Goal: Information Seeking & Learning: Learn about a topic

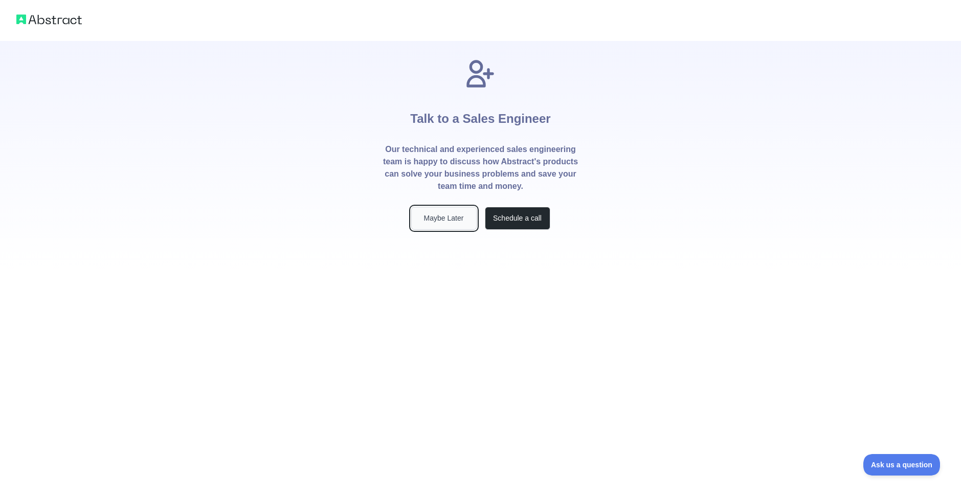
click at [471, 220] on button "Maybe Later" at bounding box center [443, 218] width 65 height 23
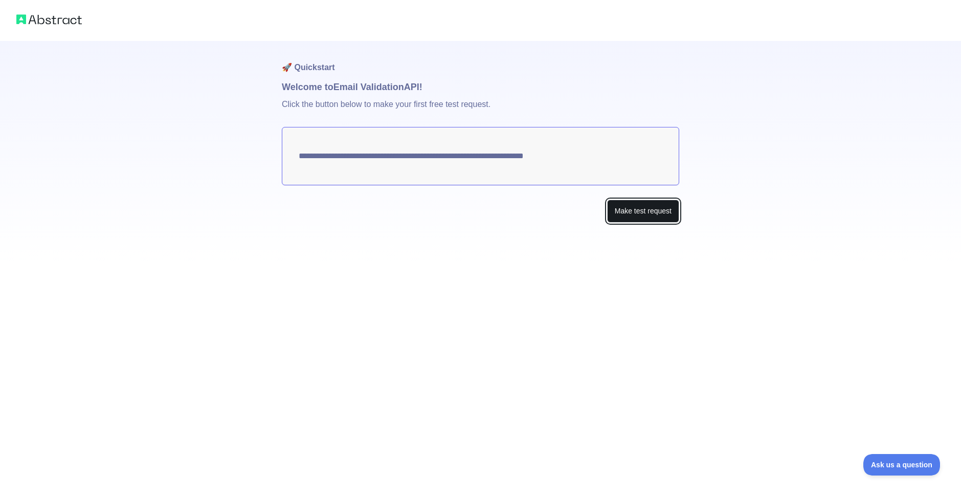
click at [612, 214] on button "Make test request" at bounding box center [643, 211] width 72 height 23
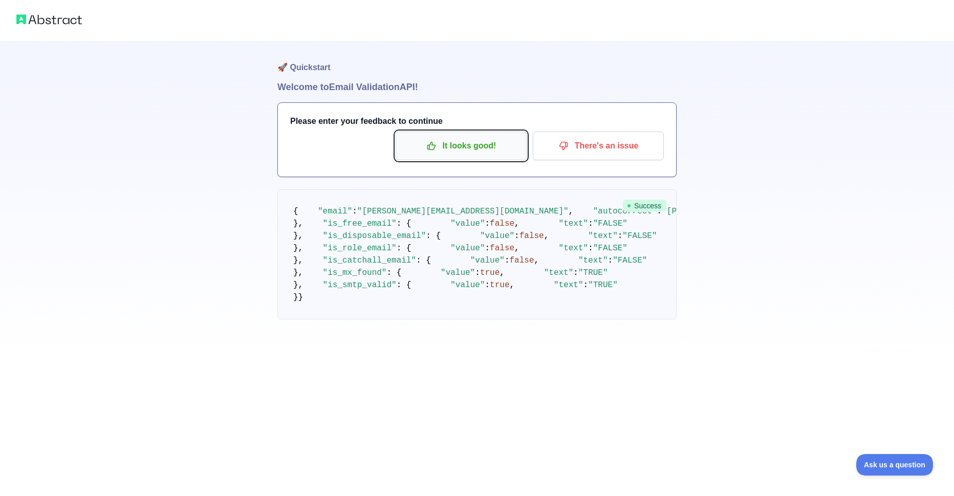
click at [431, 152] on p "It looks good!" at bounding box center [461, 145] width 116 height 17
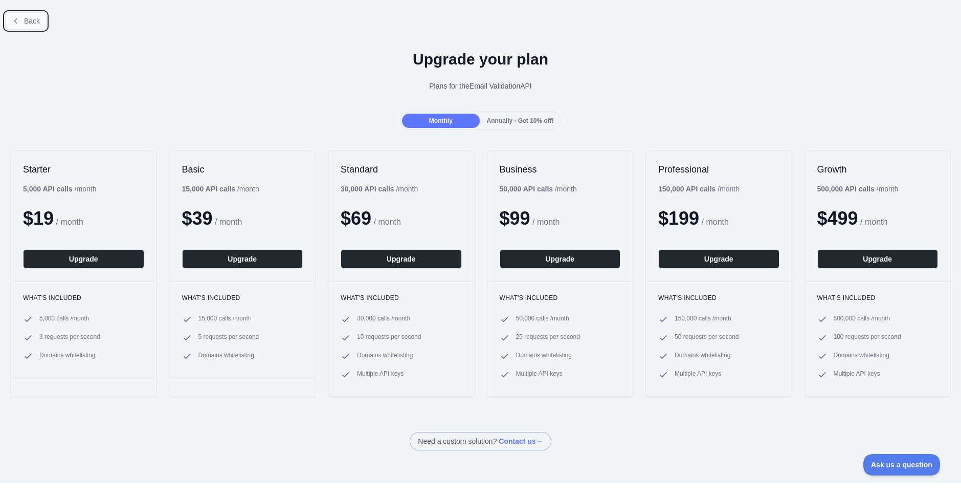
click at [18, 17] on icon at bounding box center [16, 21] width 8 height 8
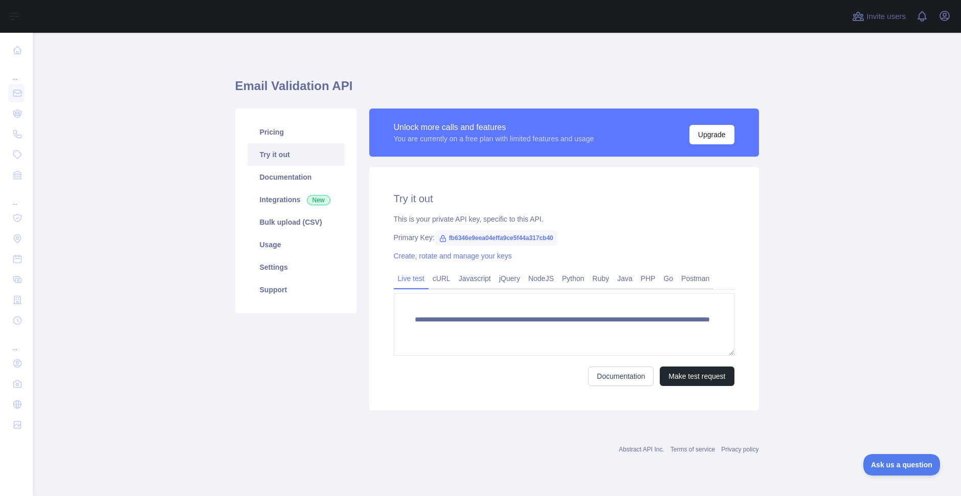
click at [459, 233] on span "fb6346e9eea04effa9ce5f44a317cb40" at bounding box center [496, 237] width 123 height 15
copy span "fb6346e9eea04effa9ce5f44a317cb40"
click at [490, 95] on h1 "Email Validation API" at bounding box center [497, 90] width 524 height 25
click at [294, 249] on link "Usage" at bounding box center [296, 244] width 97 height 23
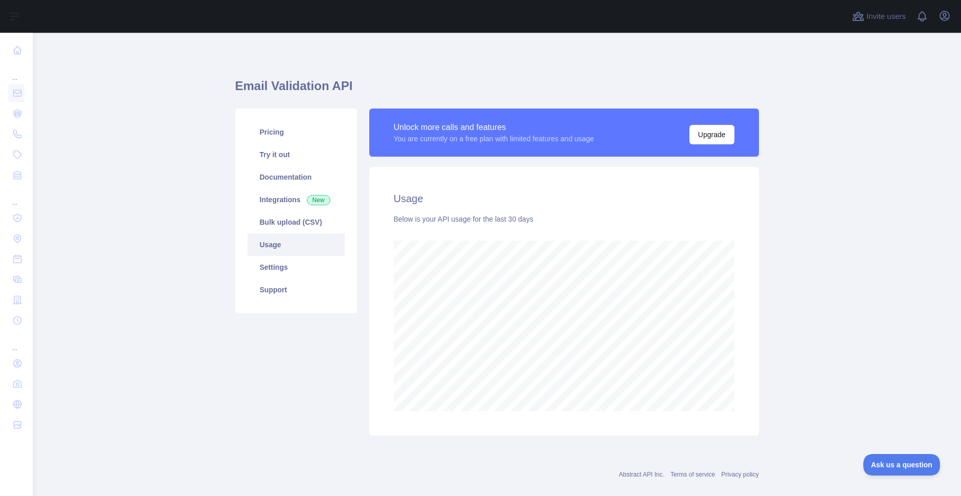
scroll to position [463, 921]
click at [290, 272] on link "Settings" at bounding box center [296, 267] width 97 height 23
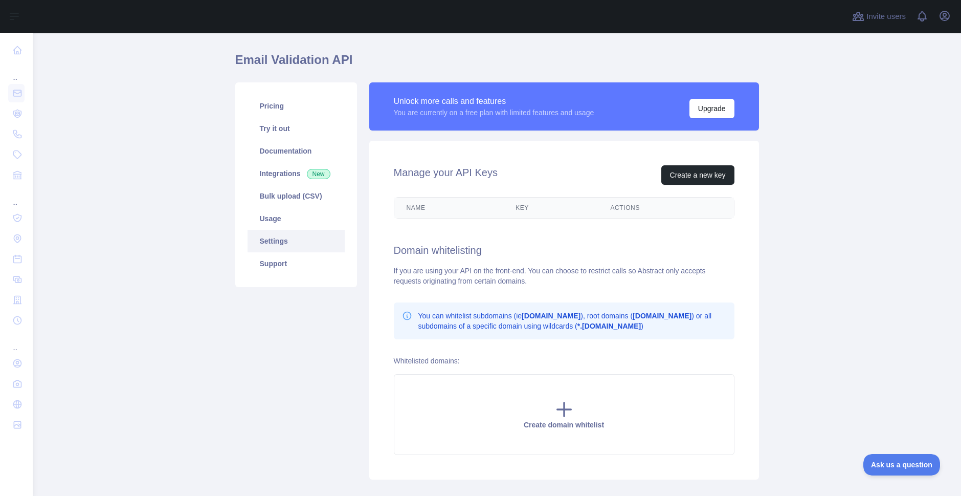
scroll to position [51, 0]
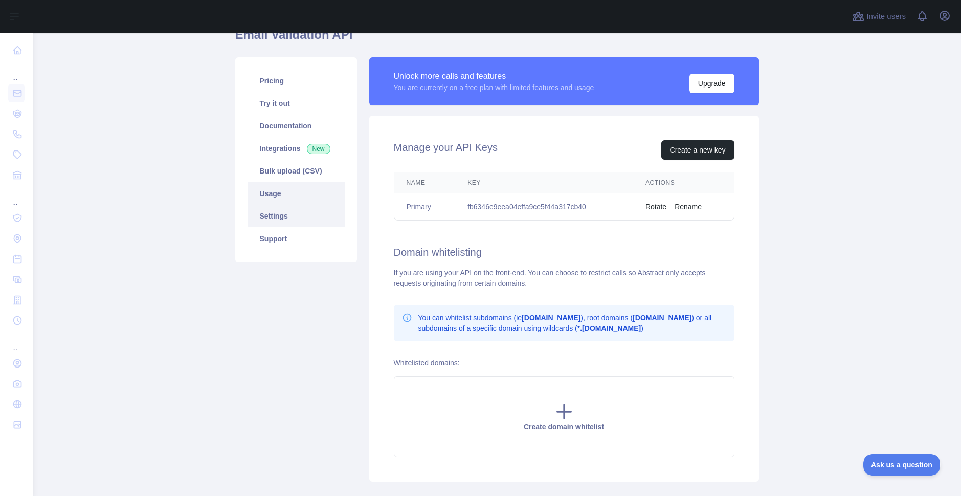
click at [274, 182] on link "Usage" at bounding box center [296, 193] width 97 height 23
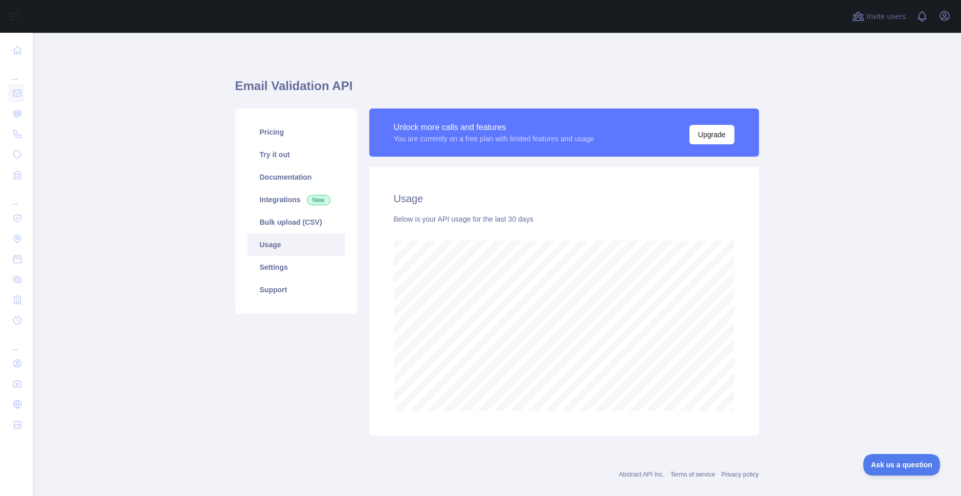
scroll to position [463, 921]
click at [274, 182] on link "Documentation" at bounding box center [296, 177] width 97 height 23
click at [290, 164] on link "Try it out" at bounding box center [296, 154] width 97 height 23
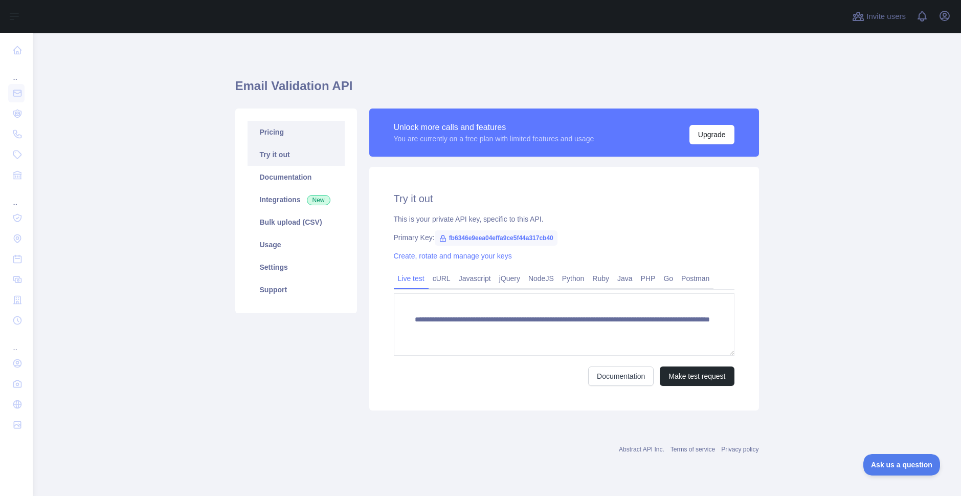
click at [274, 123] on link "Pricing" at bounding box center [296, 132] width 97 height 23
